Goal: Task Accomplishment & Management: Manage account settings

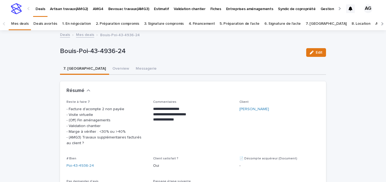
click at [63, 35] on link "Deals" at bounding box center [65, 34] width 10 height 6
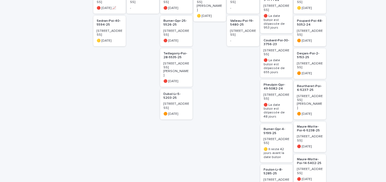
scroll to position [127, 0]
click at [280, 94] on div "Pheulpin-Qpr-49-5082-24 [STREET_ADDRESS] 🔴 La date butoir est dépassée de 48 jo…" at bounding box center [277, 100] width 32 height 42
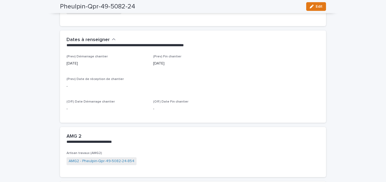
scroll to position [280, 0]
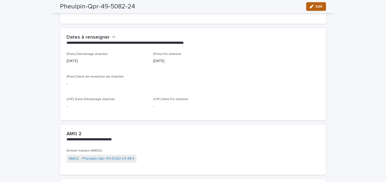
click at [316, 7] on div "button" at bounding box center [313, 7] width 6 height 4
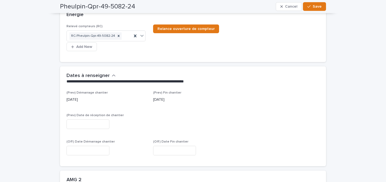
scroll to position [309, 0]
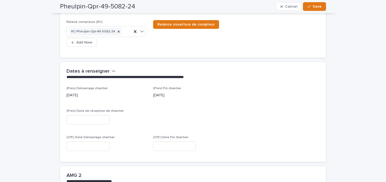
click at [74, 141] on input "text" at bounding box center [88, 146] width 43 height 10
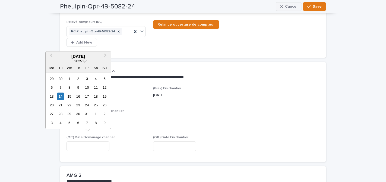
click at [294, 9] on button "Cancel" at bounding box center [289, 6] width 26 height 9
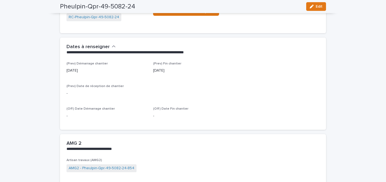
scroll to position [0, 0]
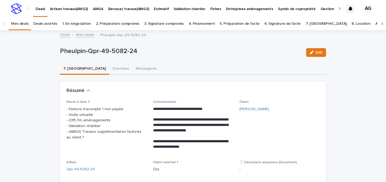
click at [85, 35] on link "Mes deals" at bounding box center [85, 34] width 18 height 6
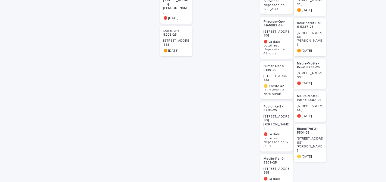
scroll to position [192, 0]
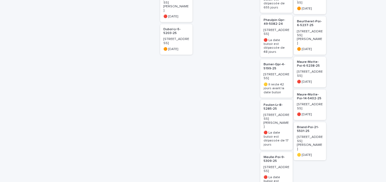
click at [276, 113] on p "[STREET_ADDRESS][PERSON_NAME]" at bounding box center [277, 121] width 26 height 16
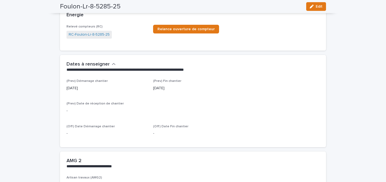
scroll to position [333, 0]
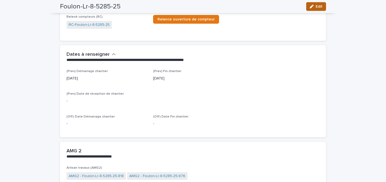
click at [322, 5] on span "Edit" at bounding box center [319, 7] width 7 height 4
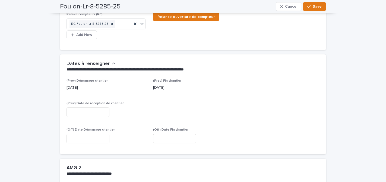
scroll to position [376, 0]
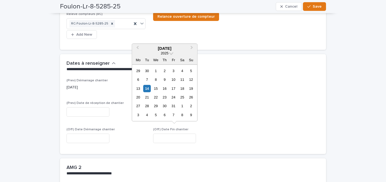
click at [164, 133] on input "text" at bounding box center [174, 138] width 43 height 10
click at [148, 78] on div "7" at bounding box center [146, 79] width 7 height 7
type input "*********"
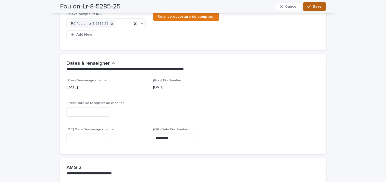
click at [318, 9] on button "Save" at bounding box center [314, 6] width 23 height 9
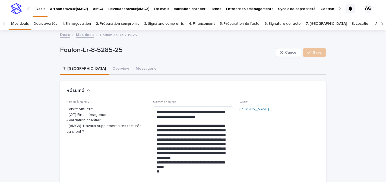
click at [88, 34] on link "Mes deals" at bounding box center [85, 34] width 18 height 6
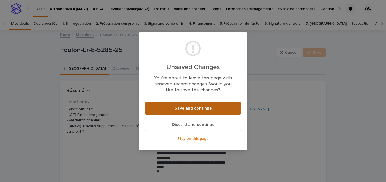
click at [204, 109] on span "Save and continue" at bounding box center [193, 108] width 37 height 4
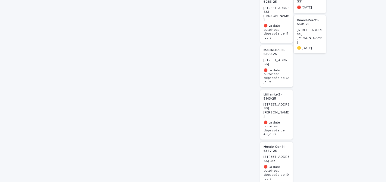
scroll to position [301, 0]
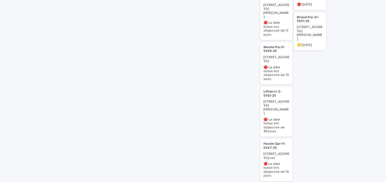
click at [277, 118] on p "🔴 La date butoir est dépassée de 48 jours" at bounding box center [277, 126] width 26 height 16
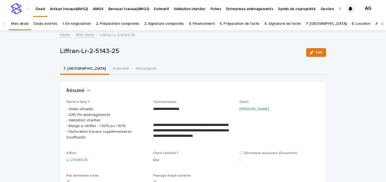
click at [80, 35] on link "Mes deals" at bounding box center [85, 34] width 18 height 6
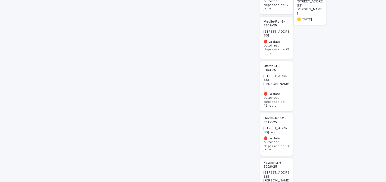
scroll to position [327, 0]
click at [274, 60] on div "Liffran-Lr-2-5143-25 [STREET_ADDRESS][PERSON_NAME] 🔴 La date butoir est dépassé…" at bounding box center [277, 85] width 32 height 50
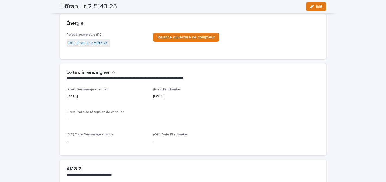
scroll to position [237, 0]
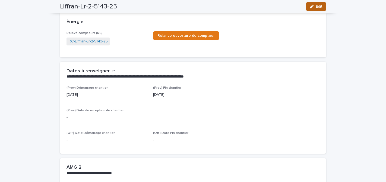
click at [317, 9] on button "Edit" at bounding box center [316, 6] width 20 height 9
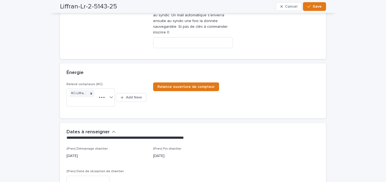
scroll to position [270, 0]
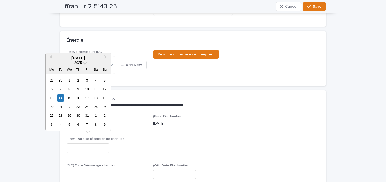
click at [75, 143] on input "text" at bounding box center [88, 148] width 43 height 10
click at [80, 116] on div "30" at bounding box center [77, 115] width 7 height 7
type input "**********"
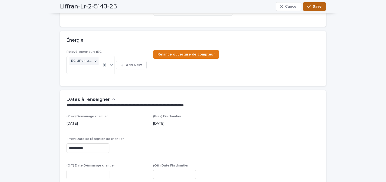
click at [317, 6] on span "Save" at bounding box center [317, 7] width 9 height 4
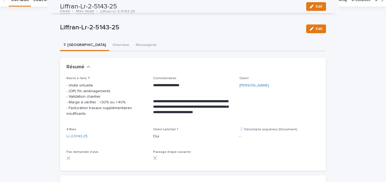
scroll to position [0, 0]
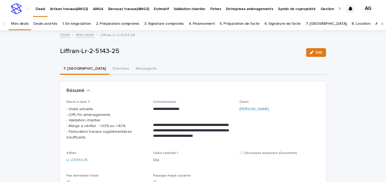
click at [84, 34] on link "Mes deals" at bounding box center [85, 34] width 18 height 6
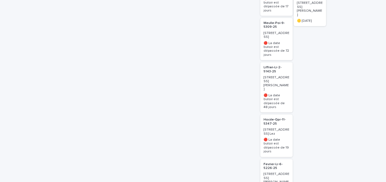
scroll to position [326, 0]
click at [280, 136] on div "🔴 La date butoir est dépassée de 19 jours" at bounding box center [277, 144] width 26 height 17
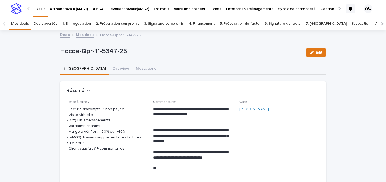
click at [109, 67] on button "Overview" at bounding box center [120, 68] width 23 height 11
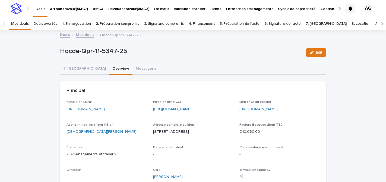
click at [72, 68] on button "7. [GEOGRAPHIC_DATA]" at bounding box center [84, 68] width 49 height 11
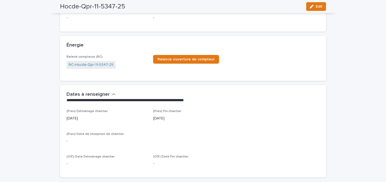
scroll to position [261, 0]
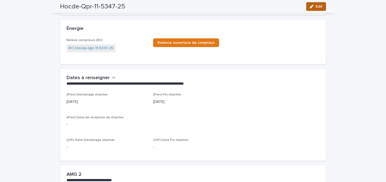
click at [318, 7] on span "Edit" at bounding box center [319, 7] width 7 height 4
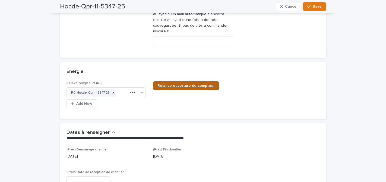
scroll to position [285, 0]
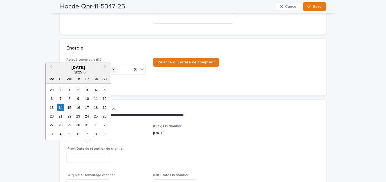
click at [80, 153] on input "text" at bounding box center [88, 158] width 43 height 10
click at [87, 123] on div "31" at bounding box center [86, 124] width 7 height 7
type input "**********"
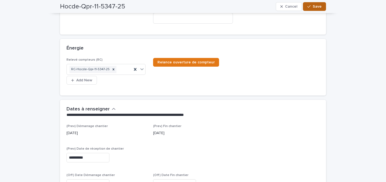
click at [317, 8] on span "Save" at bounding box center [317, 7] width 9 height 4
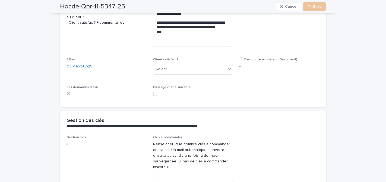
scroll to position [0, 0]
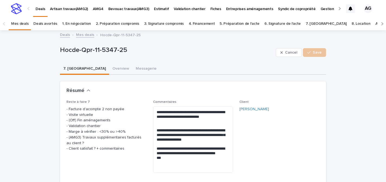
click at [82, 35] on link "Mes deals" at bounding box center [85, 34] width 18 height 6
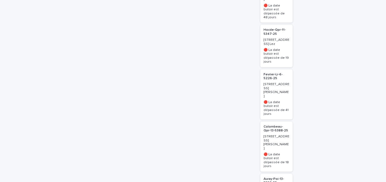
scroll to position [415, 0]
click at [277, 123] on h2 "Colombeau-Qpr-13-5388-25" at bounding box center [276, 128] width 29 height 11
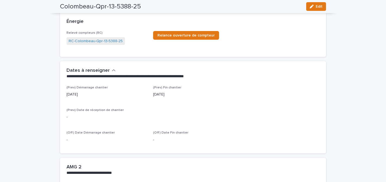
scroll to position [253, 0]
click at [322, 2] on button "Edit" at bounding box center [316, 6] width 20 height 9
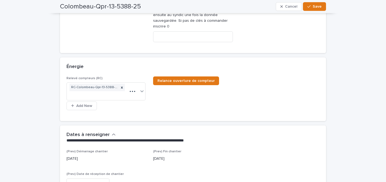
scroll to position [281, 0]
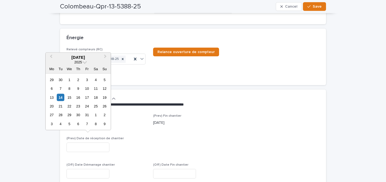
click at [74, 142] on input "text" at bounding box center [88, 147] width 43 height 10
click at [84, 114] on div "31" at bounding box center [86, 114] width 7 height 7
type input "**********"
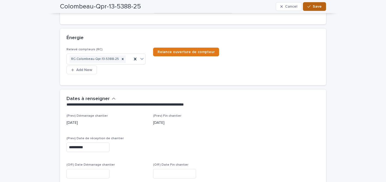
click at [315, 5] on span "Save" at bounding box center [317, 7] width 9 height 4
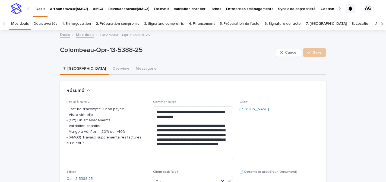
click at [85, 34] on link "Mes deals" at bounding box center [85, 34] width 18 height 6
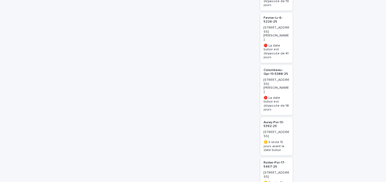
scroll to position [475, 0]
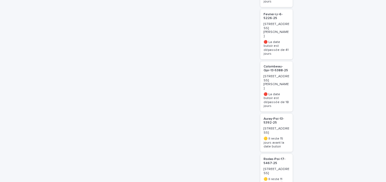
click at [275, 126] on div "[STREET_ADDRESS]" at bounding box center [277, 130] width 26 height 9
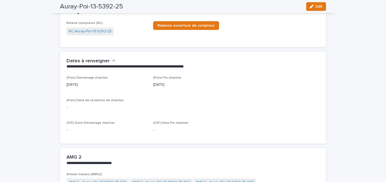
scroll to position [250, 0]
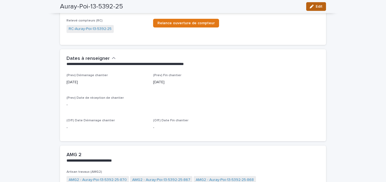
click at [321, 8] on span "Edit" at bounding box center [319, 7] width 7 height 4
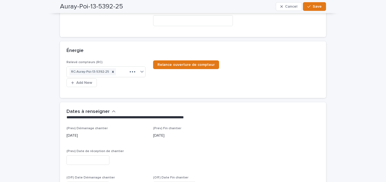
scroll to position [283, 0]
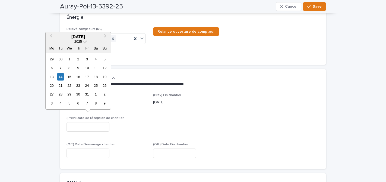
click at [80, 122] on input "text" at bounding box center [88, 127] width 43 height 10
click at [105, 36] on span "Next Month" at bounding box center [105, 36] width 0 height 7
click at [87, 74] on div "14" at bounding box center [86, 76] width 7 height 7
type input "**********"
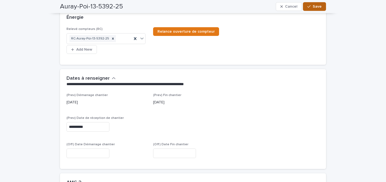
click at [321, 6] on span "Save" at bounding box center [317, 7] width 9 height 4
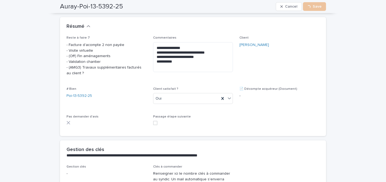
scroll to position [0, 0]
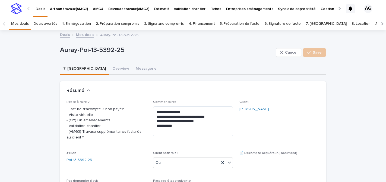
click at [80, 34] on link "Mes deals" at bounding box center [85, 34] width 18 height 6
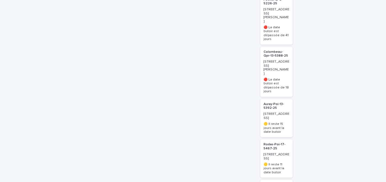
scroll to position [492, 0]
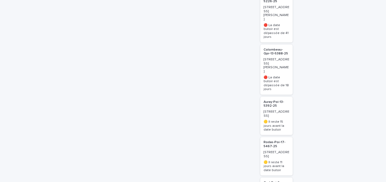
click at [281, 149] on div "[STREET_ADDRESS]" at bounding box center [277, 153] width 26 height 9
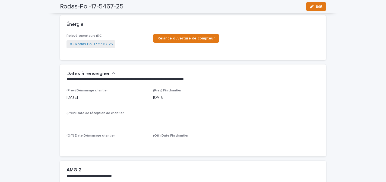
scroll to position [235, 0]
click at [321, 4] on button "Edit" at bounding box center [316, 6] width 20 height 9
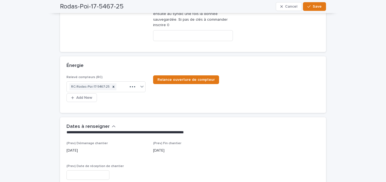
scroll to position [268, 0]
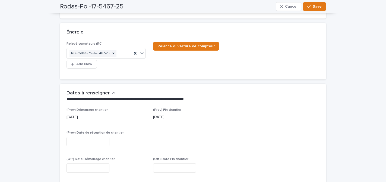
click at [79, 139] on input "text" at bounding box center [88, 142] width 43 height 10
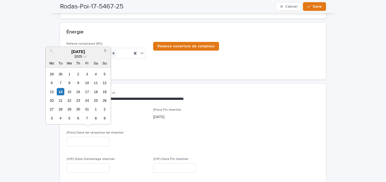
click at [106, 49] on button "Next Month" at bounding box center [106, 51] width 9 height 9
click at [87, 90] on div "14" at bounding box center [86, 91] width 7 height 7
type input "**********"
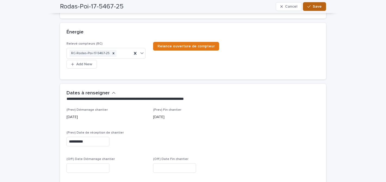
click at [320, 8] on span "Save" at bounding box center [317, 7] width 9 height 4
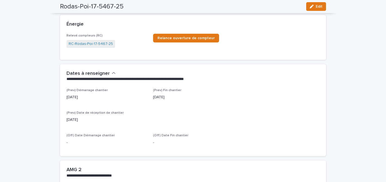
scroll to position [0, 0]
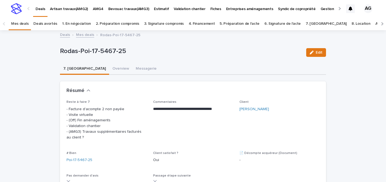
click at [85, 35] on link "Mes deals" at bounding box center [85, 34] width 18 height 6
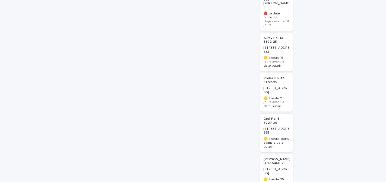
scroll to position [557, 0]
click at [273, 114] on h2 "Grel-Poi-6-5227-25" at bounding box center [276, 119] width 29 height 11
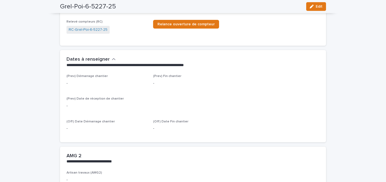
scroll to position [240, 0]
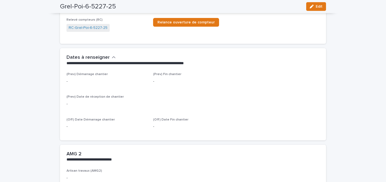
click at [320, 5] on span "Edit" at bounding box center [319, 7] width 7 height 4
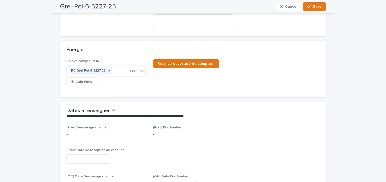
scroll to position [272, 0]
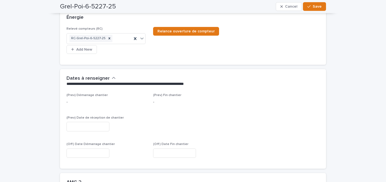
click at [77, 122] on input "text" at bounding box center [88, 127] width 43 height 10
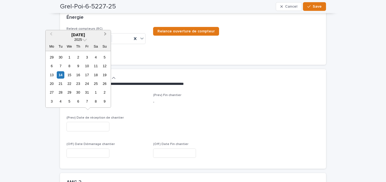
click at [106, 32] on button "Next Month" at bounding box center [106, 35] width 9 height 9
click at [51, 32] on button "Previous Month" at bounding box center [50, 35] width 9 height 9
click at [69, 90] on div "31" at bounding box center [69, 92] width 7 height 7
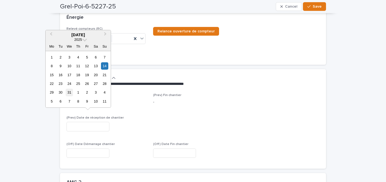
type input "**********"
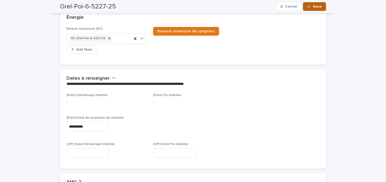
click at [318, 4] on button "Save" at bounding box center [314, 6] width 23 height 9
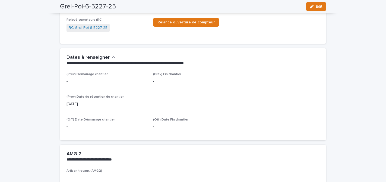
scroll to position [0, 0]
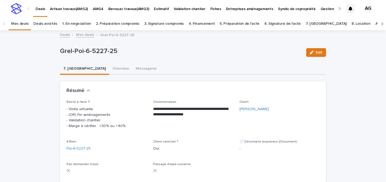
click at [84, 36] on link "Mes deals" at bounding box center [85, 34] width 18 height 6
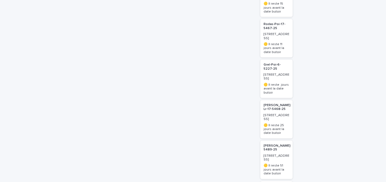
scroll to position [603, 0]
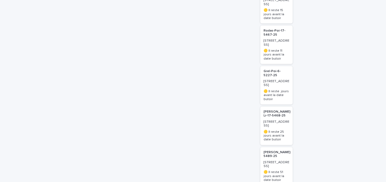
click at [277, 107] on div "Martinello-Lr-17-5468-25 [STREET_ADDRESS] 🟡 Il reste 25 jours avant la date but…" at bounding box center [277, 126] width 32 height 38
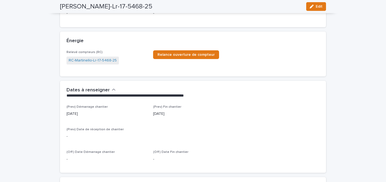
scroll to position [226, 0]
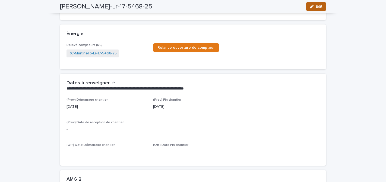
click at [320, 7] on span "Edit" at bounding box center [319, 7] width 7 height 4
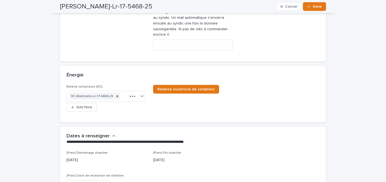
scroll to position [259, 0]
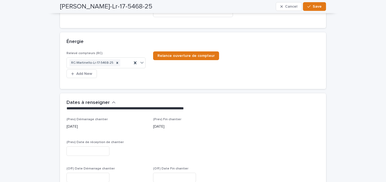
click at [69, 146] on input "text" at bounding box center [88, 151] width 43 height 10
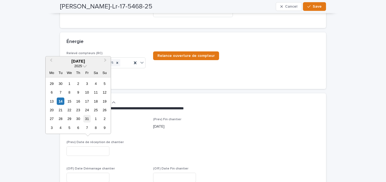
click at [87, 119] on div "31" at bounding box center [86, 118] width 7 height 7
type input "**********"
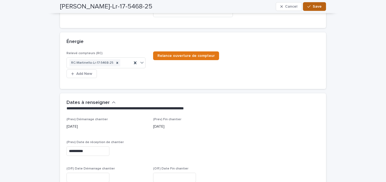
click at [317, 8] on span "Save" at bounding box center [317, 7] width 9 height 4
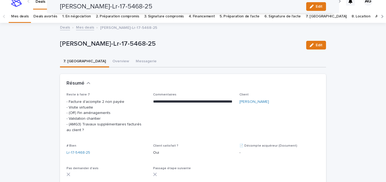
scroll to position [0, 0]
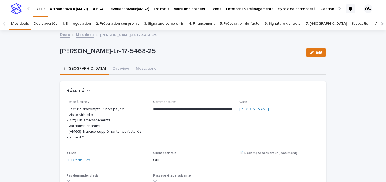
click at [84, 35] on link "Mes deals" at bounding box center [85, 34] width 18 height 6
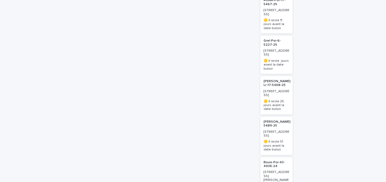
scroll to position [637, 0]
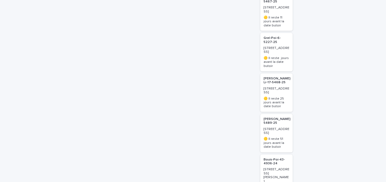
click at [273, 167] on p "[STREET_ADDRESS][PERSON_NAME]" at bounding box center [277, 175] width 26 height 16
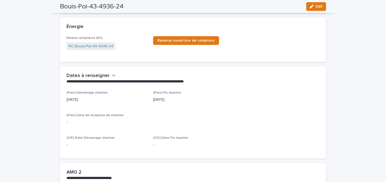
scroll to position [239, 0]
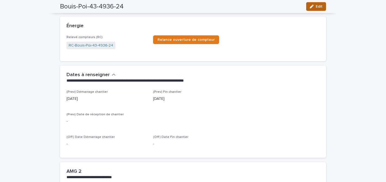
click at [320, 7] on span "Edit" at bounding box center [319, 7] width 7 height 4
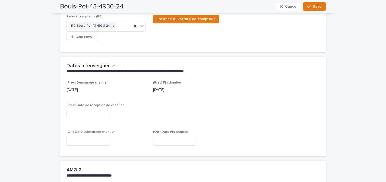
scroll to position [302, 0]
click at [77, 109] on input "text" at bounding box center [88, 114] width 43 height 10
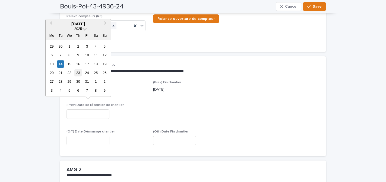
click at [77, 71] on div "23" at bounding box center [77, 72] width 7 height 7
type input "**********"
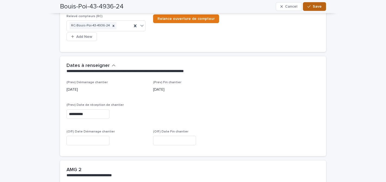
click at [314, 10] on button "Save" at bounding box center [314, 6] width 23 height 9
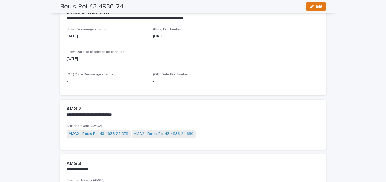
scroll to position [268, 0]
